Goal: Transaction & Acquisition: Purchase product/service

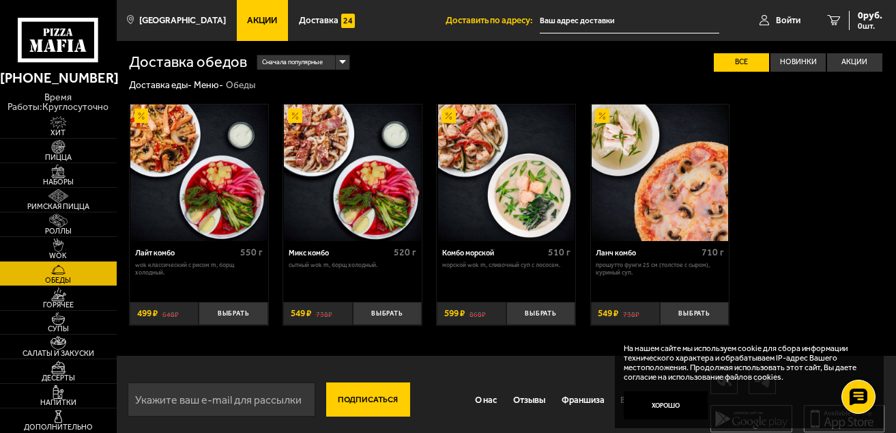
scroll to position [29, 0]
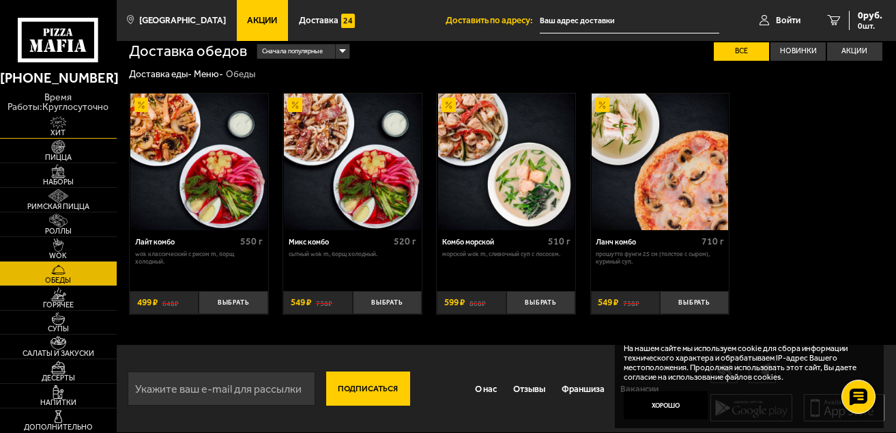
click at [40, 137] on span "Хит" at bounding box center [58, 133] width 117 height 8
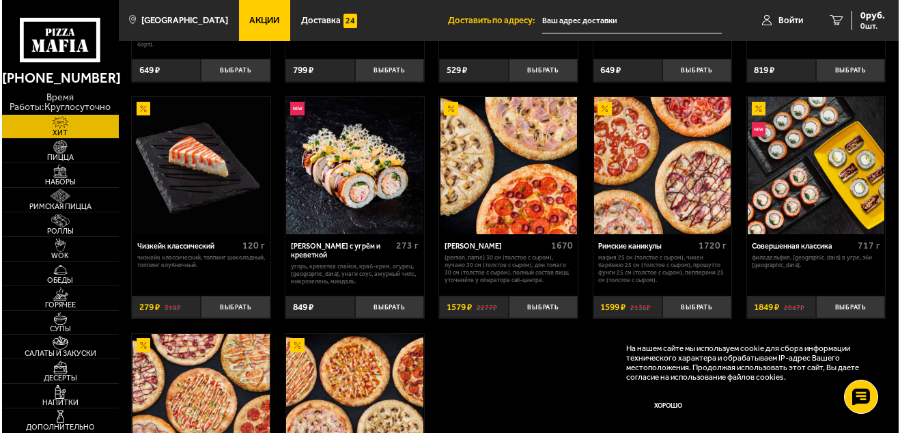
scroll to position [167, 0]
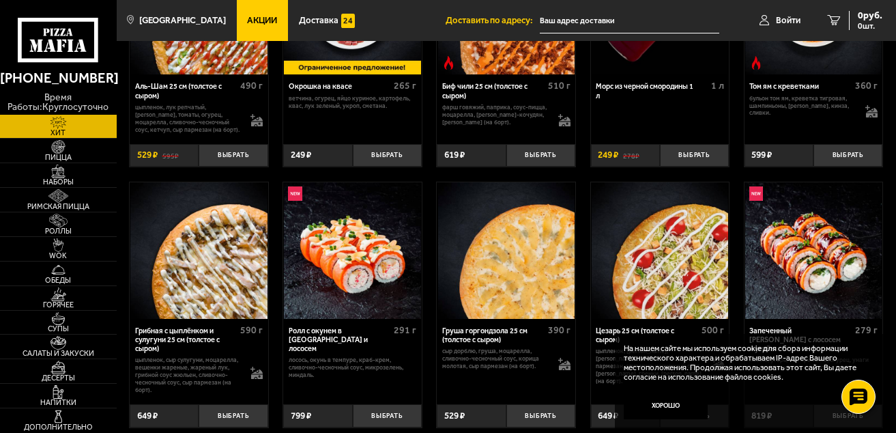
click at [481, 319] on img at bounding box center [506, 250] width 137 height 137
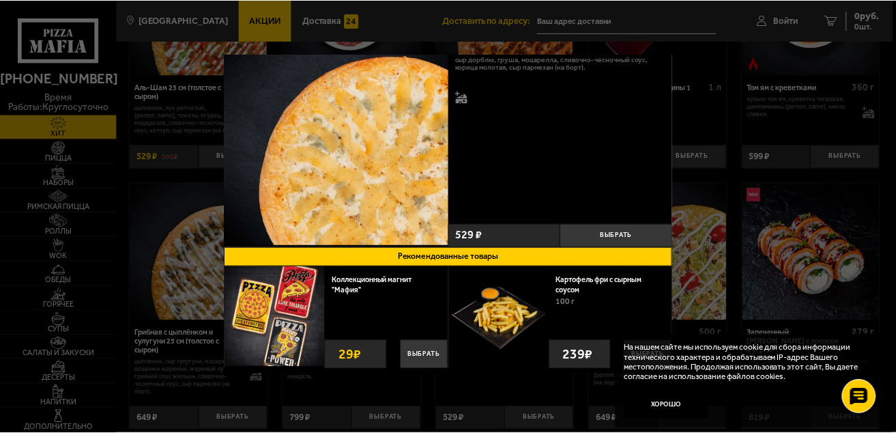
scroll to position [386, 0]
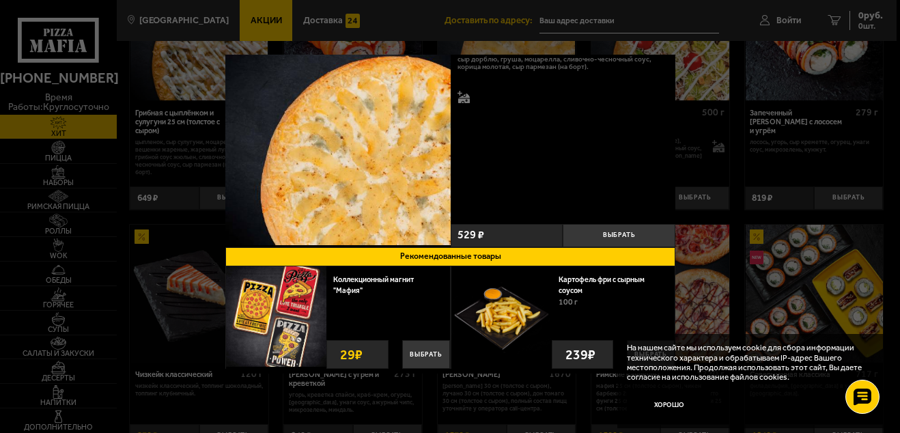
click at [39, 216] on div at bounding box center [450, 216] width 900 height 433
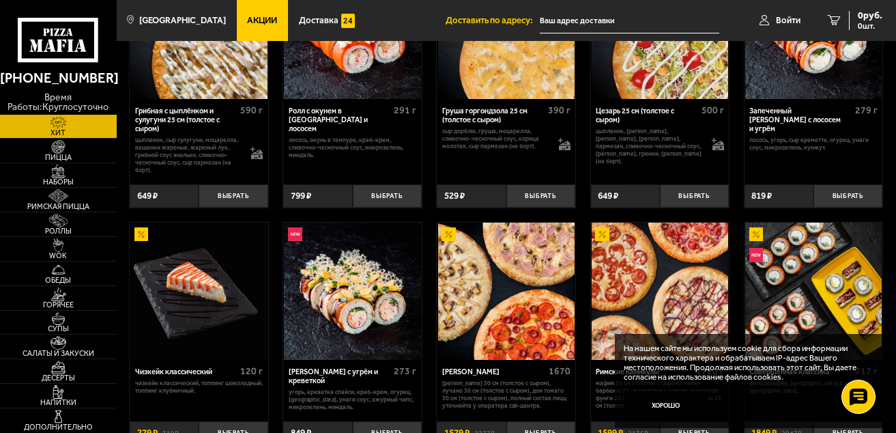
scroll to position [102, 0]
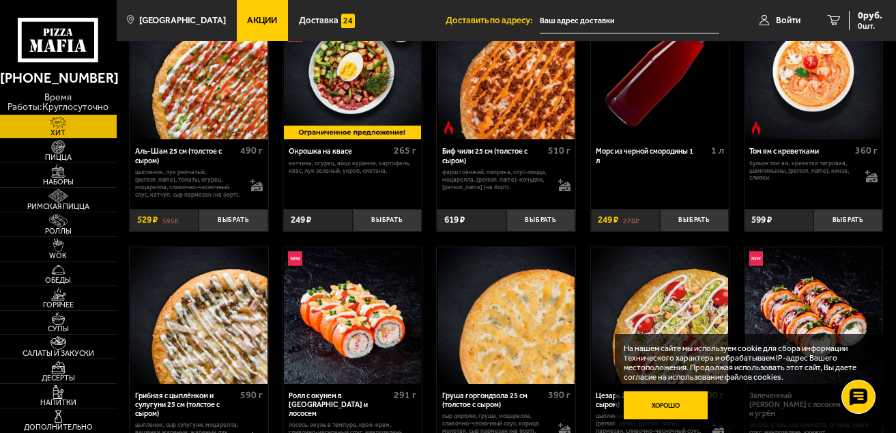
click at [652, 343] on div "На нашем сайте мы используем cookie для сбора информации технического характера…" at bounding box center [749, 381] width 269 height 94
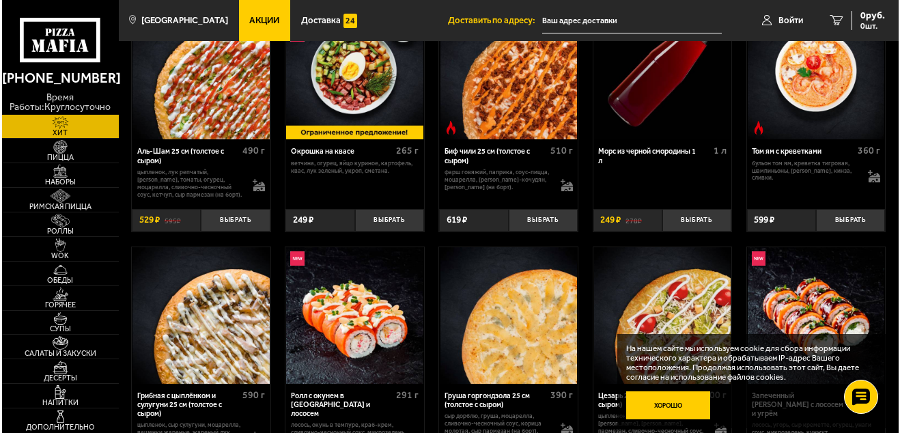
scroll to position [159, 0]
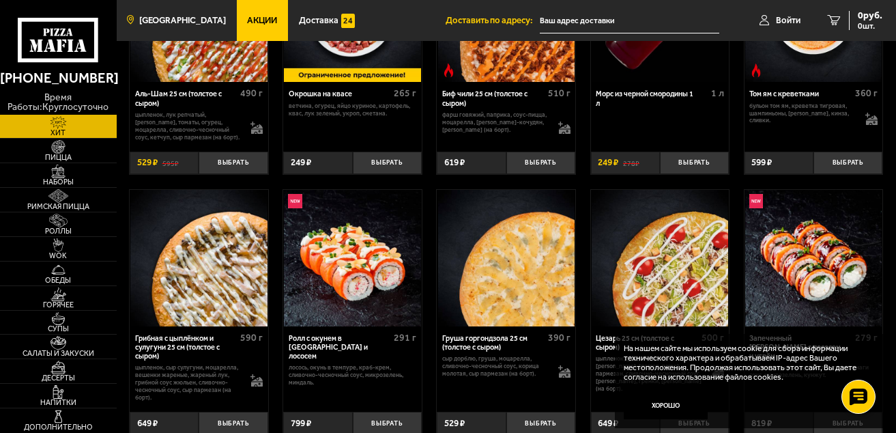
click at [186, 19] on span "[GEOGRAPHIC_DATA]" at bounding box center [182, 20] width 87 height 9
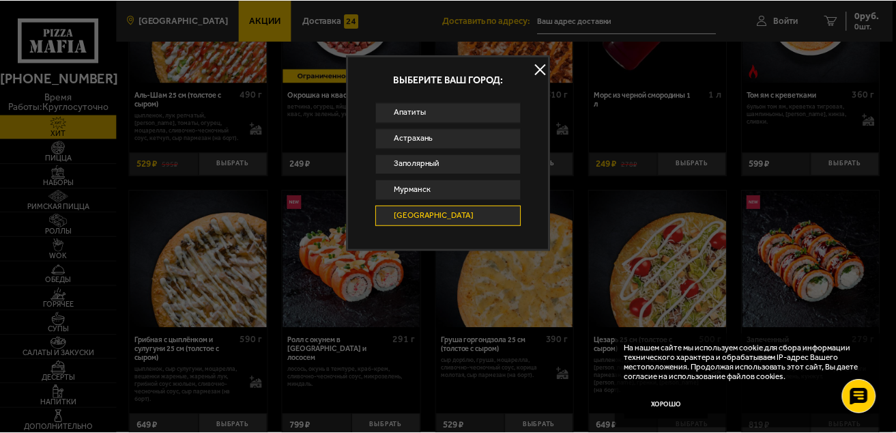
scroll to position [821, 0]
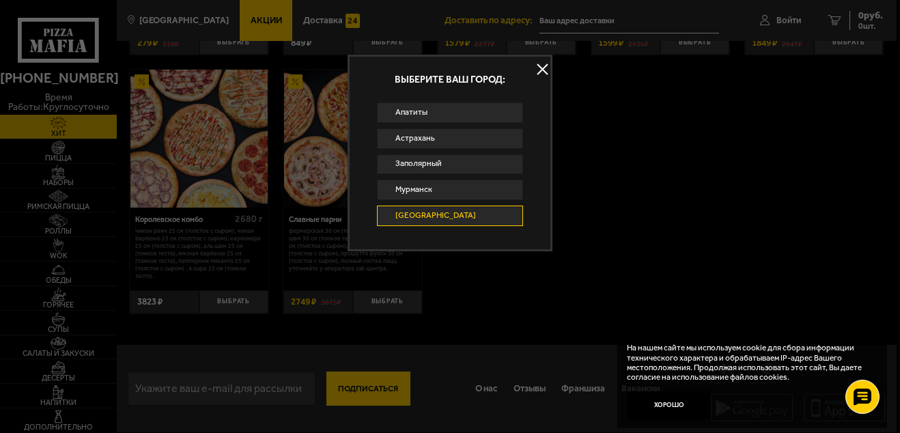
click at [359, 383] on div at bounding box center [450, 216] width 900 height 433
